Goal: Use online tool/utility: Utilize a website feature to perform a specific function

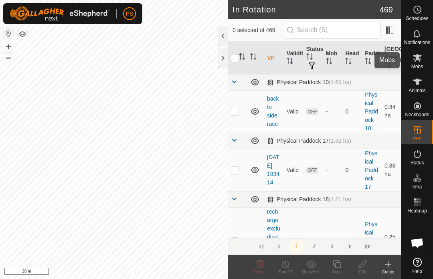
click at [417, 62] on icon at bounding box center [418, 58] width 10 height 10
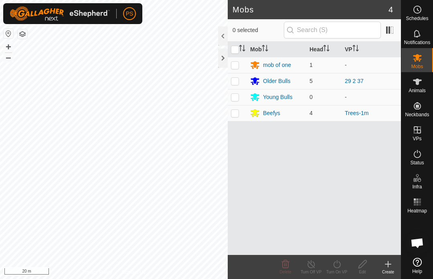
click at [276, 82] on div "Older Bulls" at bounding box center [276, 81] width 27 height 8
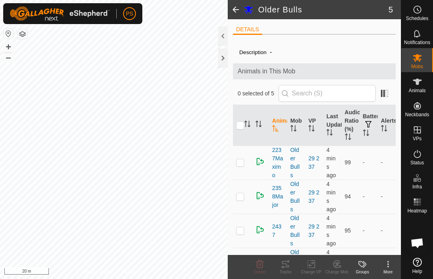
click at [232, 128] on div "DETAILS Description - Animals in This Mob 0 selected of 5 Animal Mob VP Last Up…" at bounding box center [314, 137] width 173 height 236
click at [239, 130] on input "checkbox" at bounding box center [240, 125] width 8 height 8
checkbox input "true"
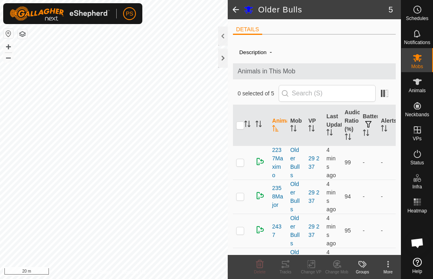
checkbox input "true"
click at [286, 266] on icon at bounding box center [286, 264] width 10 height 10
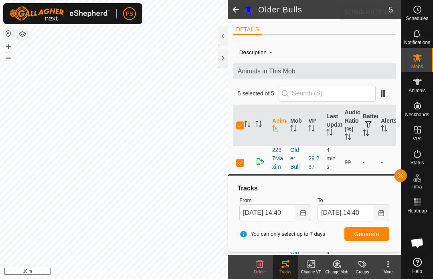
click at [424, 11] on es-schedule-vp-svg-icon at bounding box center [417, 9] width 14 height 13
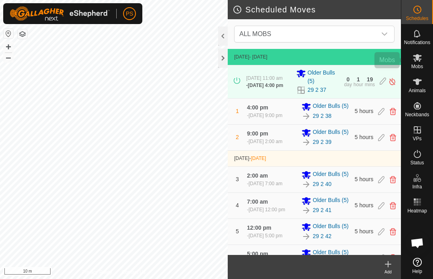
click at [419, 58] on icon at bounding box center [418, 58] width 10 height 10
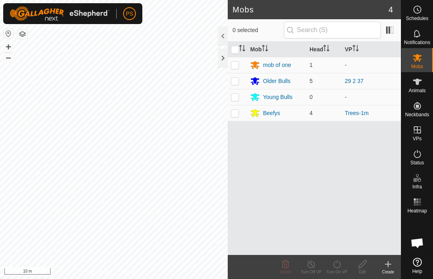
click at [277, 83] on div "Older Bulls" at bounding box center [276, 81] width 27 height 8
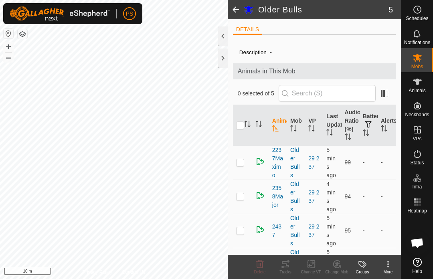
click at [243, 124] on input "checkbox" at bounding box center [240, 125] width 8 height 8
checkbox input "true"
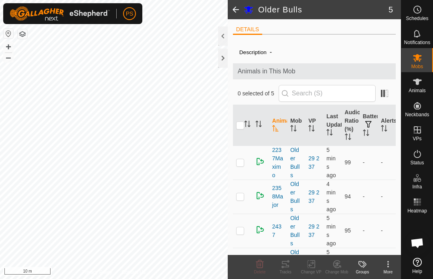
checkbox input "true"
click at [285, 264] on icon at bounding box center [285, 264] width 7 height 6
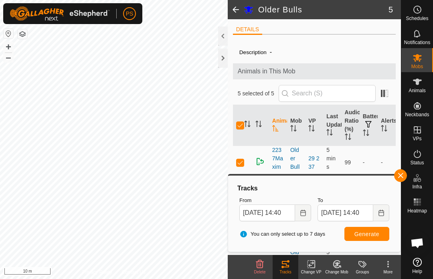
click at [298, 210] on button "Choose Date" at bounding box center [303, 212] width 16 height 17
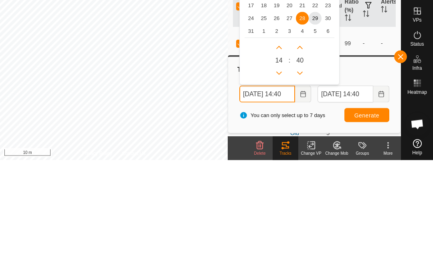
click at [301, 189] on icon "Previous Minute" at bounding box center [300, 192] width 6 height 6
click at [301, 186] on button "Previous Minute" at bounding box center [300, 192] width 13 height 13
click at [300, 189] on icon "Previous Minute" at bounding box center [300, 192] width 6 height 6
click at [301, 186] on button "Previous Minute" at bounding box center [300, 192] width 13 height 13
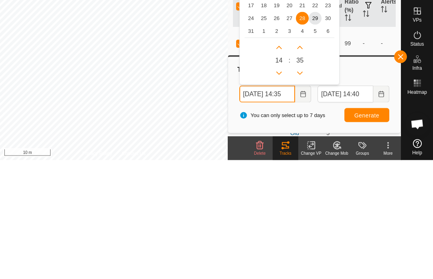
click at [301, 189] on icon "Previous Minute" at bounding box center [300, 192] width 6 height 6
click at [302, 189] on icon "Previous Minute" at bounding box center [300, 192] width 6 height 6
click at [302, 190] on icon "Previous Minute" at bounding box center [300, 191] width 6 height 3
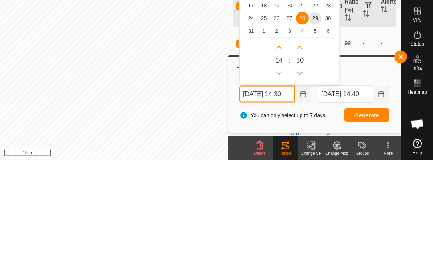
click at [301, 189] on icon "Previous Minute" at bounding box center [300, 192] width 6 height 6
click at [300, 189] on icon "Previous Minute" at bounding box center [300, 192] width 6 height 6
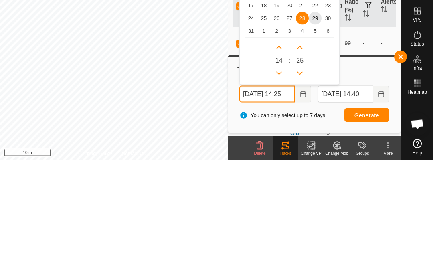
click at [300, 189] on icon "Previous Minute" at bounding box center [300, 192] width 6 height 6
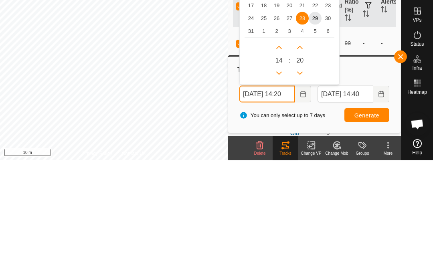
click at [300, 190] on icon "Previous Minute" at bounding box center [300, 191] width 6 height 3
click at [299, 189] on icon "Previous Minute" at bounding box center [300, 192] width 6 height 6
click at [300, 190] on icon "Previous Minute" at bounding box center [300, 191] width 6 height 3
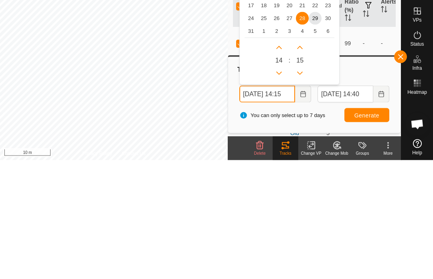
click at [299, 190] on icon "Previous Minute" at bounding box center [300, 191] width 6 height 3
click at [300, 189] on icon "Previous Minute" at bounding box center [300, 192] width 6 height 6
click at [301, 189] on icon "Previous Minute" at bounding box center [300, 192] width 6 height 6
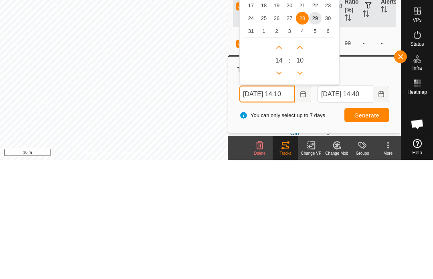
click at [301, 189] on icon "Previous Minute" at bounding box center [300, 192] width 6 height 6
click at [300, 189] on icon "Previous Minute" at bounding box center [300, 192] width 6 height 6
click at [301, 190] on icon "Previous Minute" at bounding box center [300, 191] width 6 height 3
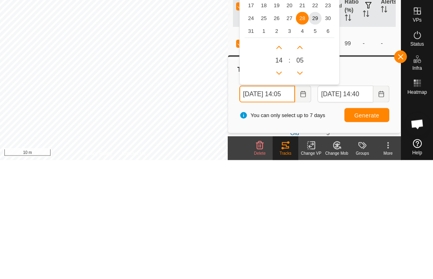
click at [300, 190] on icon "Previous Minute" at bounding box center [300, 191] width 6 height 3
click at [302, 189] on icon "Previous Minute" at bounding box center [300, 192] width 6 height 6
click at [302, 186] on button "Previous Minute" at bounding box center [300, 192] width 13 height 13
click at [298, 189] on icon "Previous Minute" at bounding box center [300, 192] width 6 height 6
click at [300, 190] on icon "Previous Minute" at bounding box center [300, 191] width 6 height 3
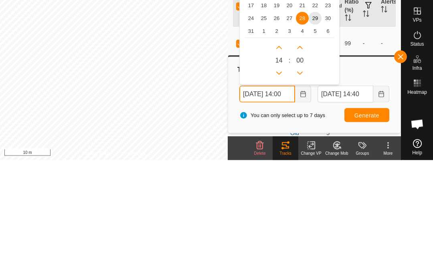
click at [277, 189] on icon "Previous Hour" at bounding box center [279, 192] width 6 height 6
click at [317, 131] on span "29" at bounding box center [315, 137] width 13 height 13
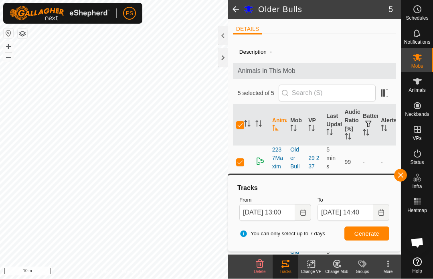
click at [368, 232] on span "Generate" at bounding box center [366, 234] width 25 height 6
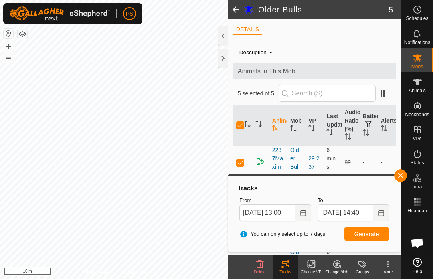
click at [306, 212] on icon "Choose Date" at bounding box center [302, 213] width 5 height 6
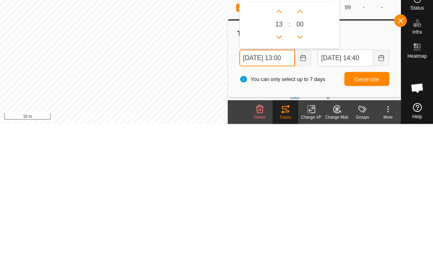
click at [281, 189] on icon "Previous Hour" at bounding box center [279, 192] width 6 height 6
click at [279, 189] on icon "Previous Hour" at bounding box center [279, 192] width 6 height 6
click at [280, 190] on icon "Previous Hour" at bounding box center [279, 191] width 6 height 3
click at [279, 186] on button "Previous Hour" at bounding box center [279, 192] width 13 height 13
click at [278, 189] on icon "Previous Hour" at bounding box center [279, 192] width 6 height 6
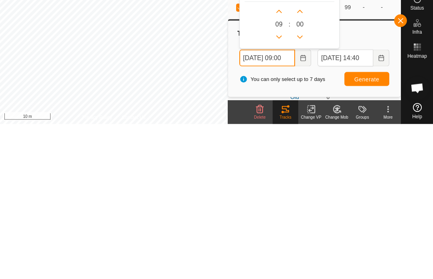
type input "[DATE] 08:00"
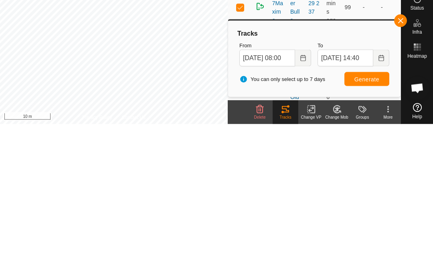
click at [376, 204] on button "Choose Date" at bounding box center [381, 212] width 16 height 17
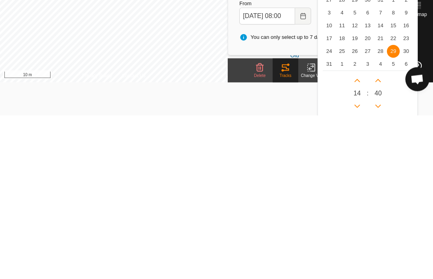
scroll to position [35, 0]
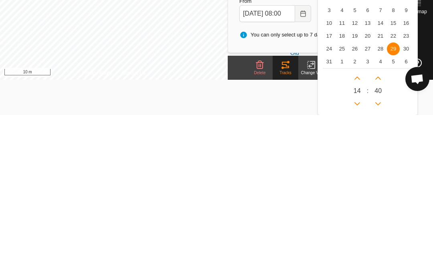
click at [356, 265] on icon "Previous Hour" at bounding box center [357, 268] width 6 height 6
click at [359, 266] on icon "Previous Hour" at bounding box center [357, 267] width 6 height 3
type input "[DATE] 12:40"
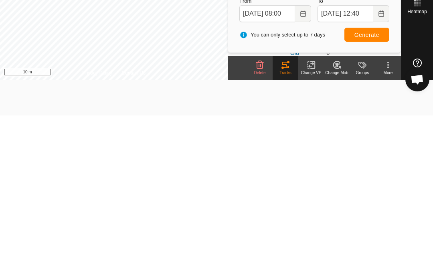
click at [301, 87] on html "PS Schedules Notifications Mobs Animals Neckbands VPs Status Infra Heatmap Help…" at bounding box center [216, 103] width 433 height 279
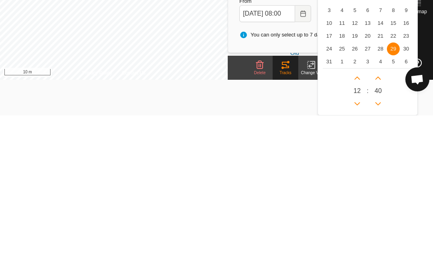
scroll to position [0, 0]
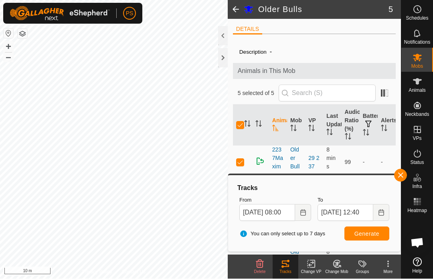
click at [375, 231] on span "Generate" at bounding box center [366, 234] width 25 height 6
click at [380, 210] on icon "Choose Date" at bounding box center [381, 213] width 6 height 6
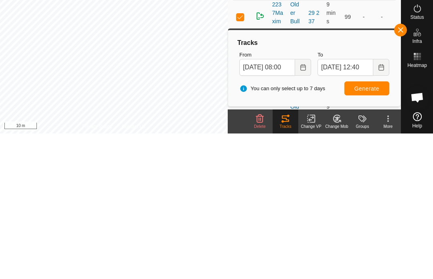
click at [376, 231] on span "Generate" at bounding box center [366, 234] width 25 height 6
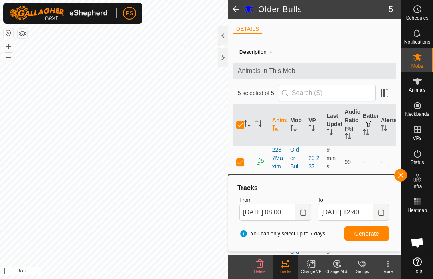
click at [397, 173] on span "button" at bounding box center [400, 175] width 6 height 6
